Goal: Information Seeking & Learning: Find specific fact

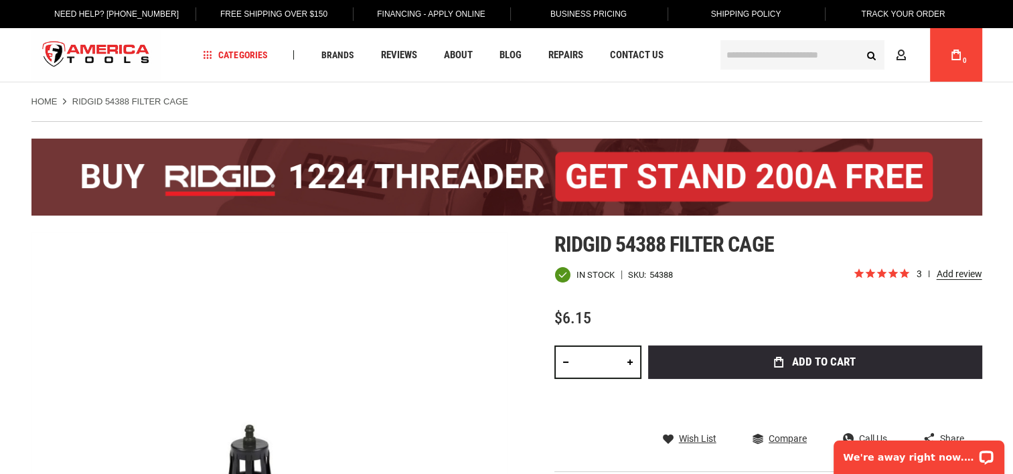
click at [745, 60] on input "text" at bounding box center [803, 54] width 164 height 29
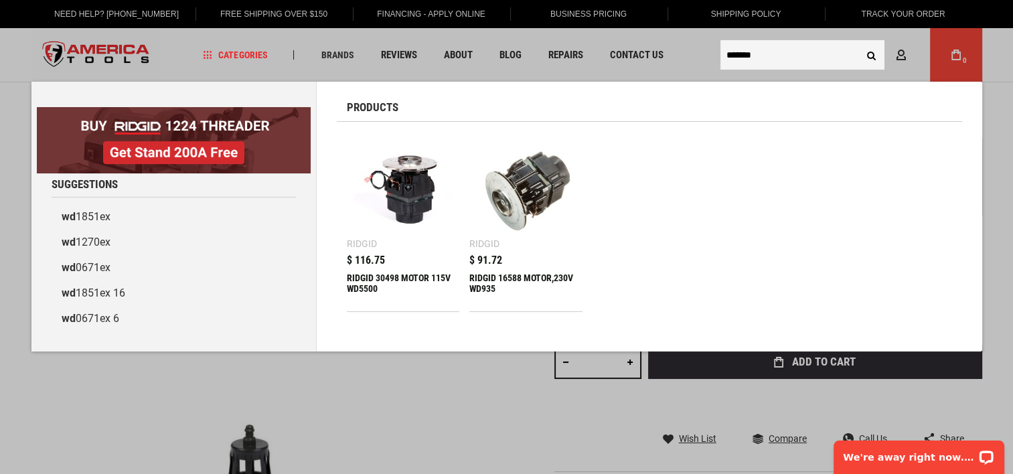
type input "*******"
click at [859, 42] on button "Search" at bounding box center [871, 54] width 25 height 25
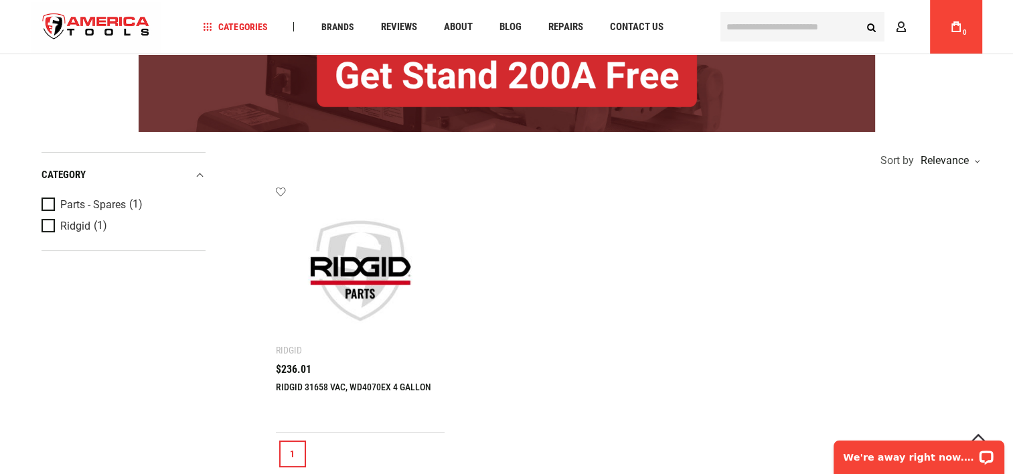
scroll to position [192, 0]
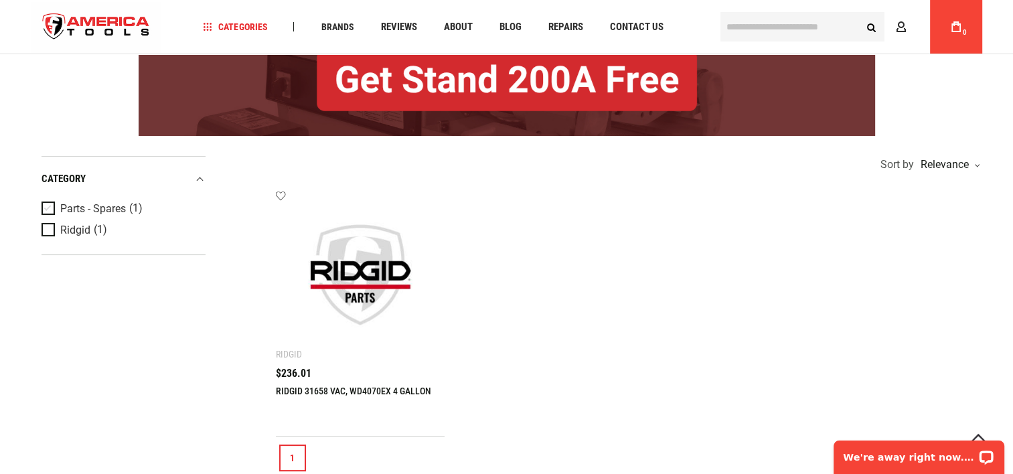
click at [50, 206] on span "Product Filters" at bounding box center [51, 209] width 19 height 15
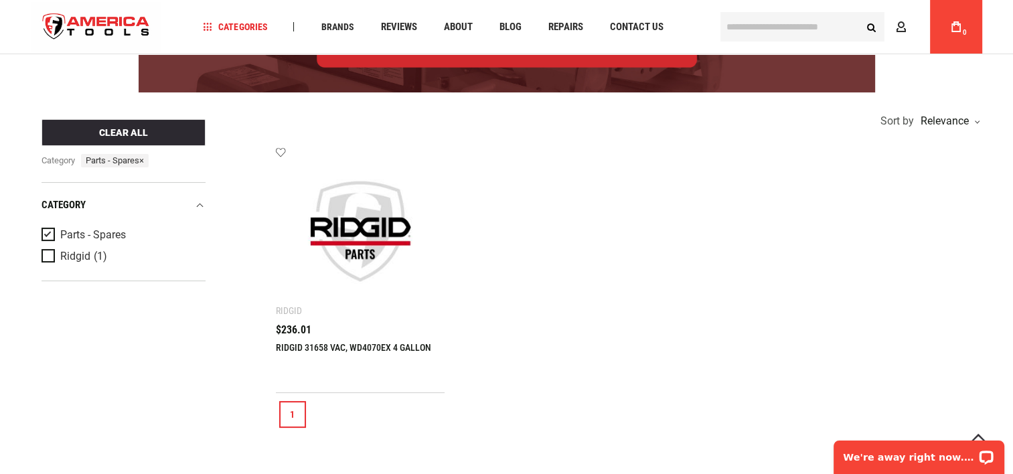
scroll to position [238, 0]
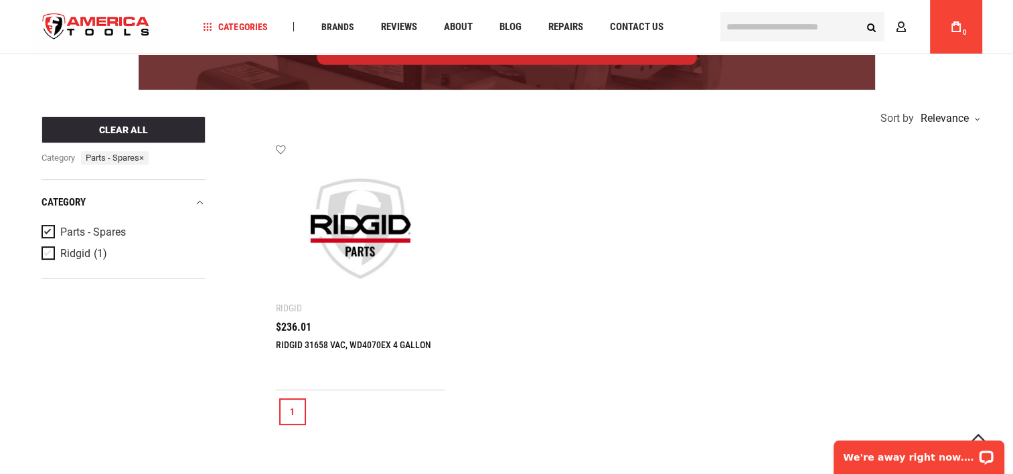
click at [52, 252] on span "Product Filters" at bounding box center [51, 253] width 19 height 15
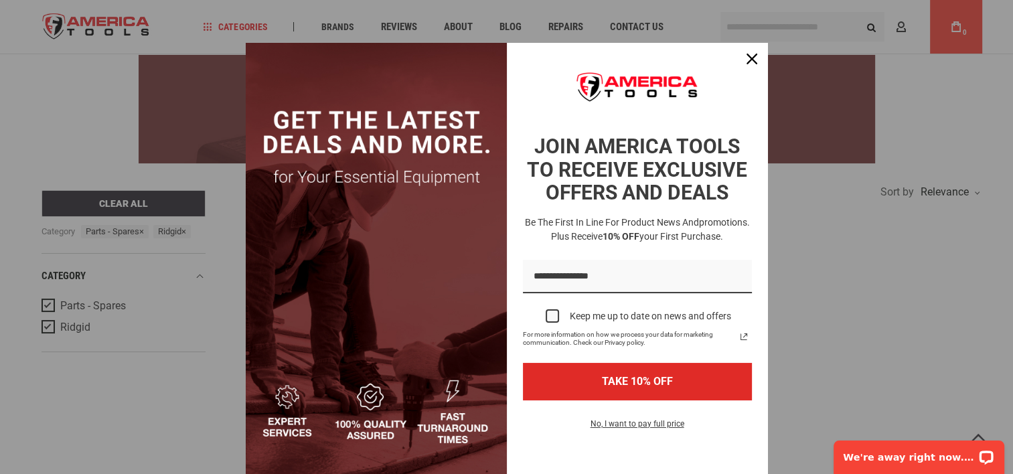
scroll to position [165, 0]
click at [747, 59] on icon "close icon" at bounding box center [752, 59] width 11 height 11
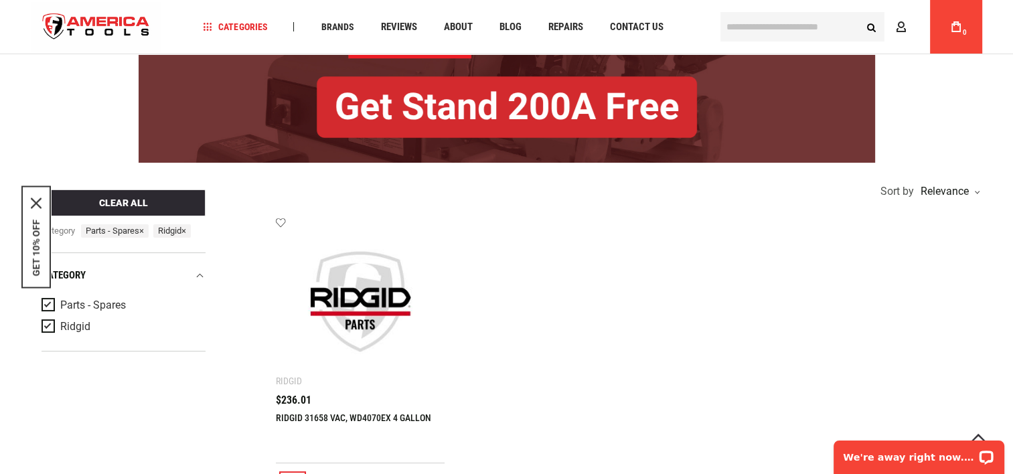
click at [47, 303] on span "Product Filters" at bounding box center [51, 305] width 19 height 15
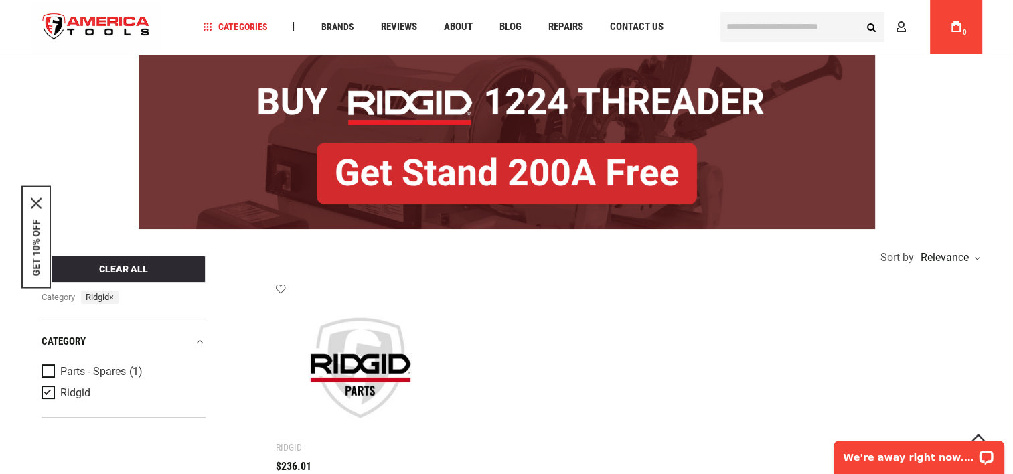
scroll to position [0, 0]
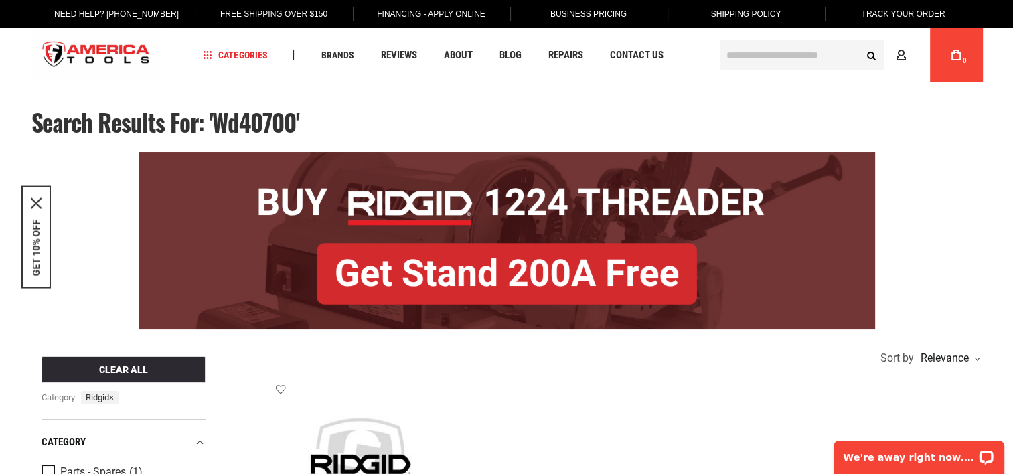
click at [759, 54] on input "text" at bounding box center [803, 54] width 164 height 29
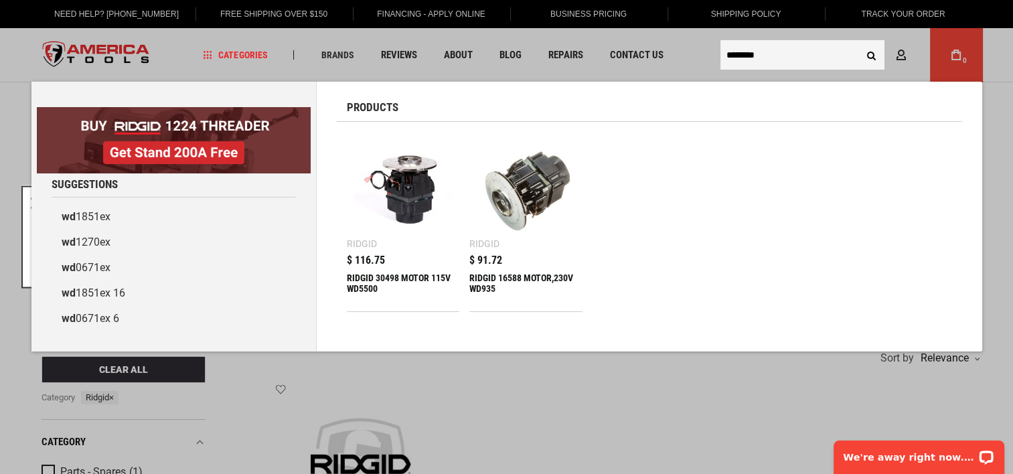
type input "********"
click at [859, 42] on button "Search" at bounding box center [871, 54] width 25 height 25
